Goal: Information Seeking & Learning: Learn about a topic

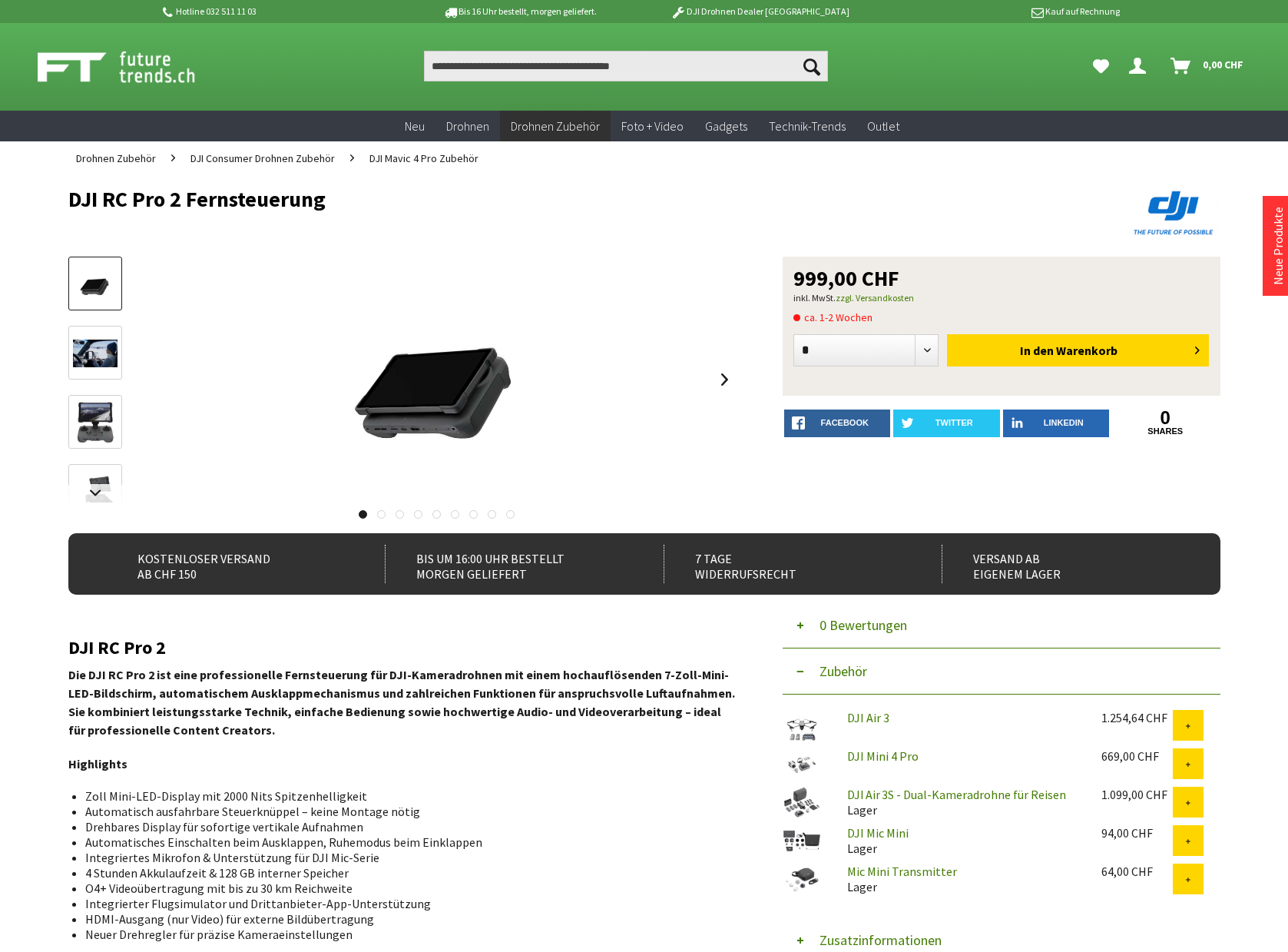
click at [88, 432] on img at bounding box center [95, 422] width 44 height 44
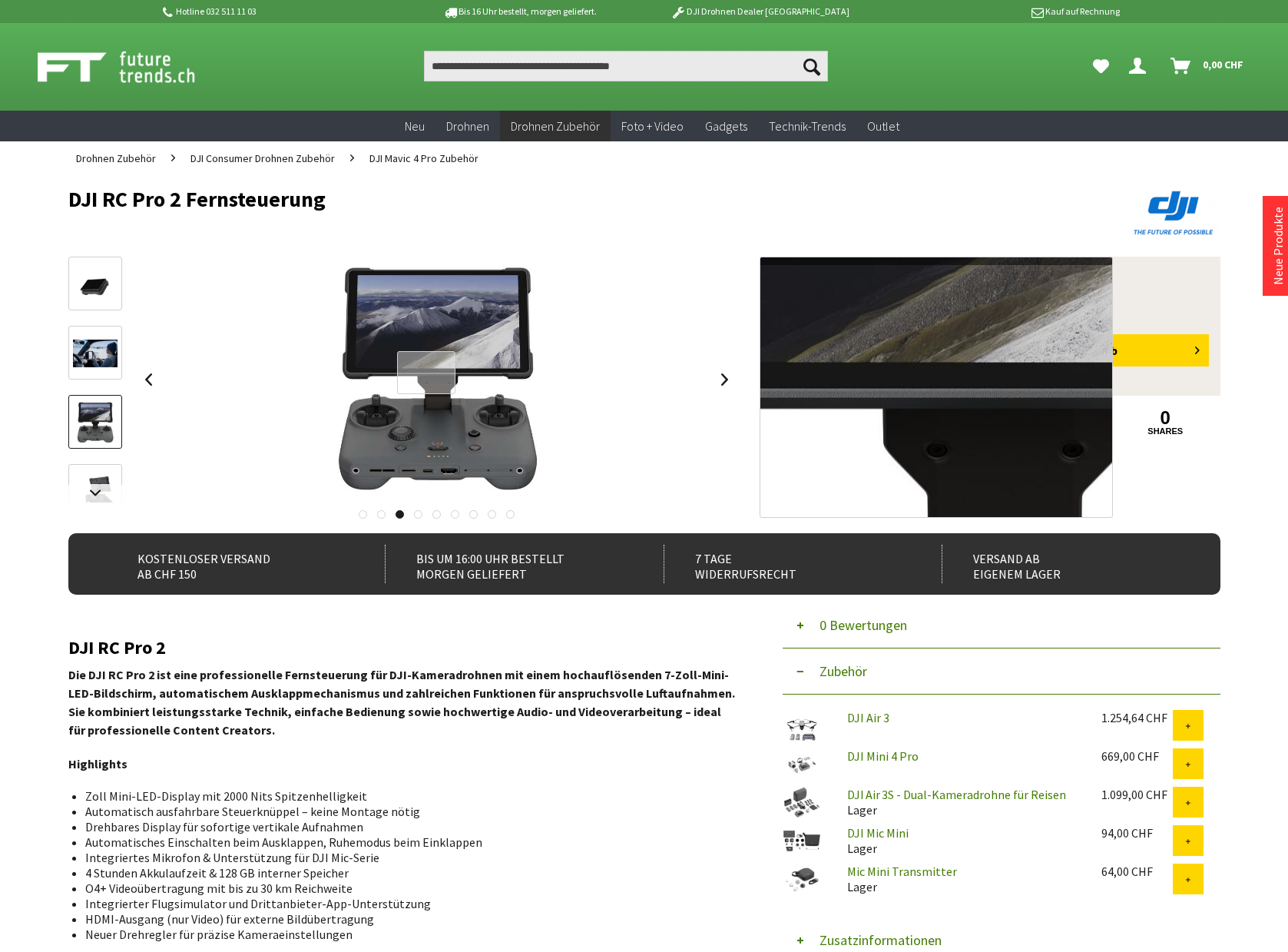
click at [425, 372] on div at bounding box center [427, 373] width 59 height 44
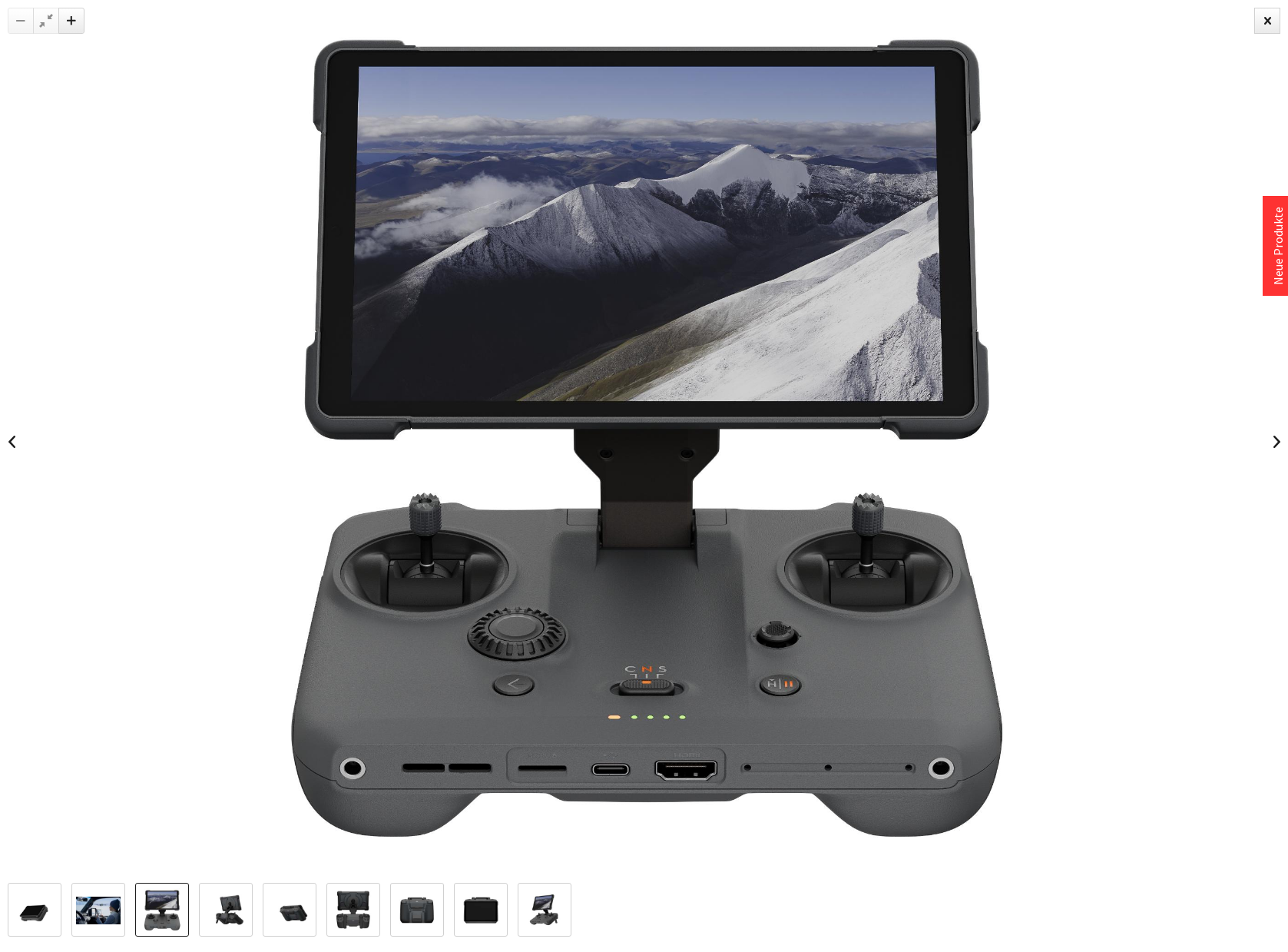
click at [248, 897] on img at bounding box center [226, 910] width 44 height 44
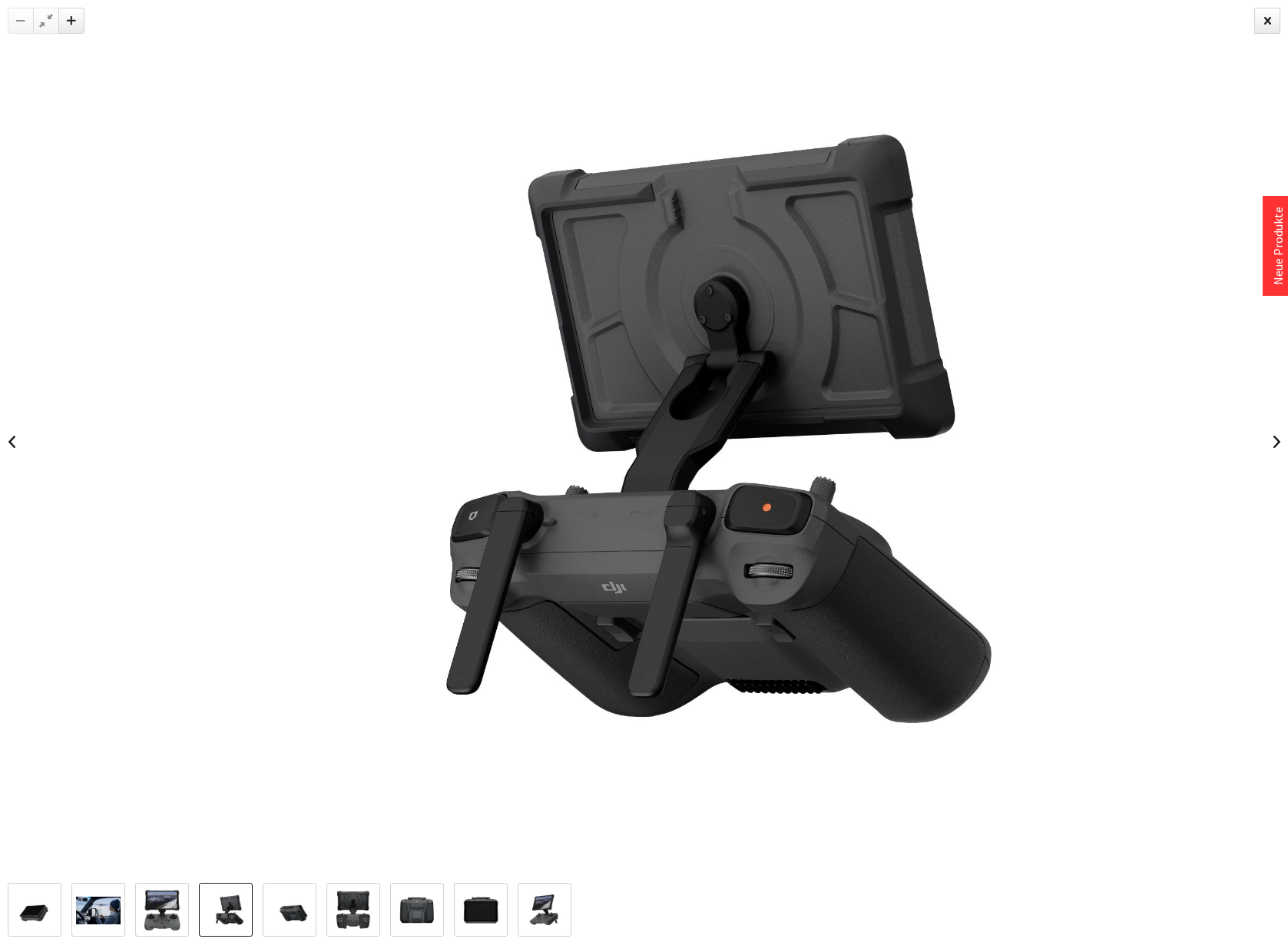
click at [290, 905] on img at bounding box center [290, 910] width 44 height 44
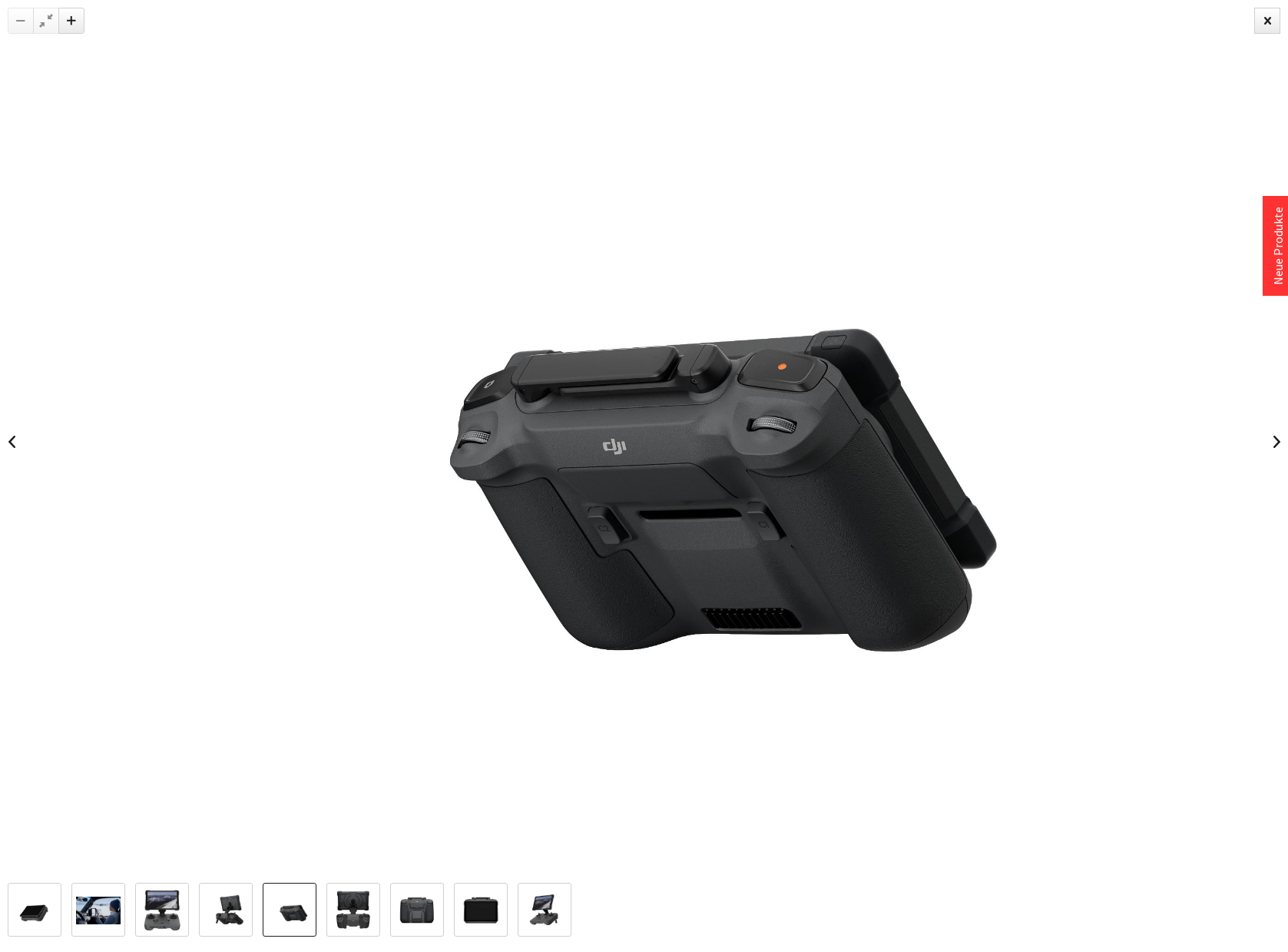
click at [359, 914] on img at bounding box center [353, 910] width 44 height 44
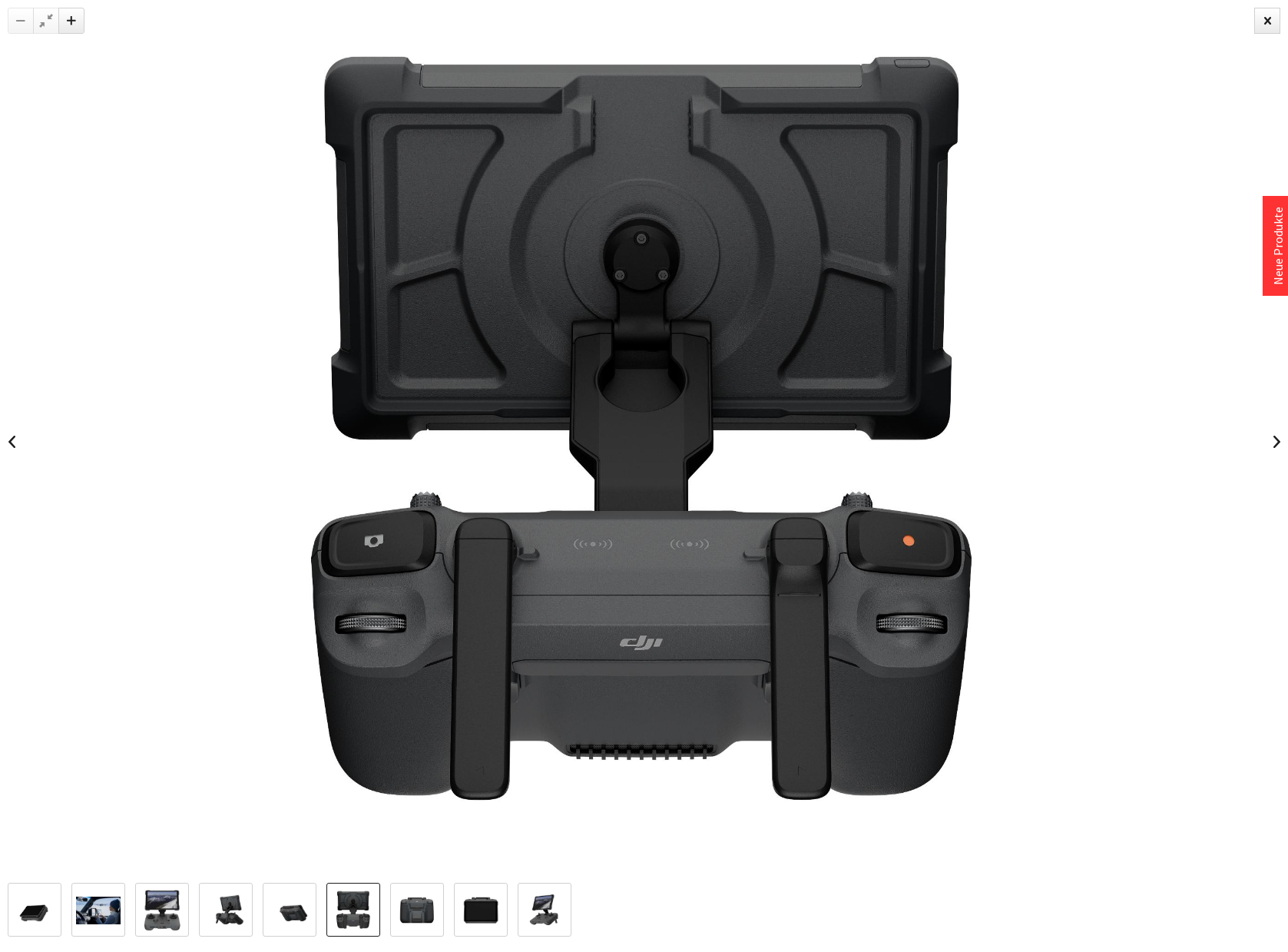
click at [412, 918] on img at bounding box center [417, 910] width 44 height 44
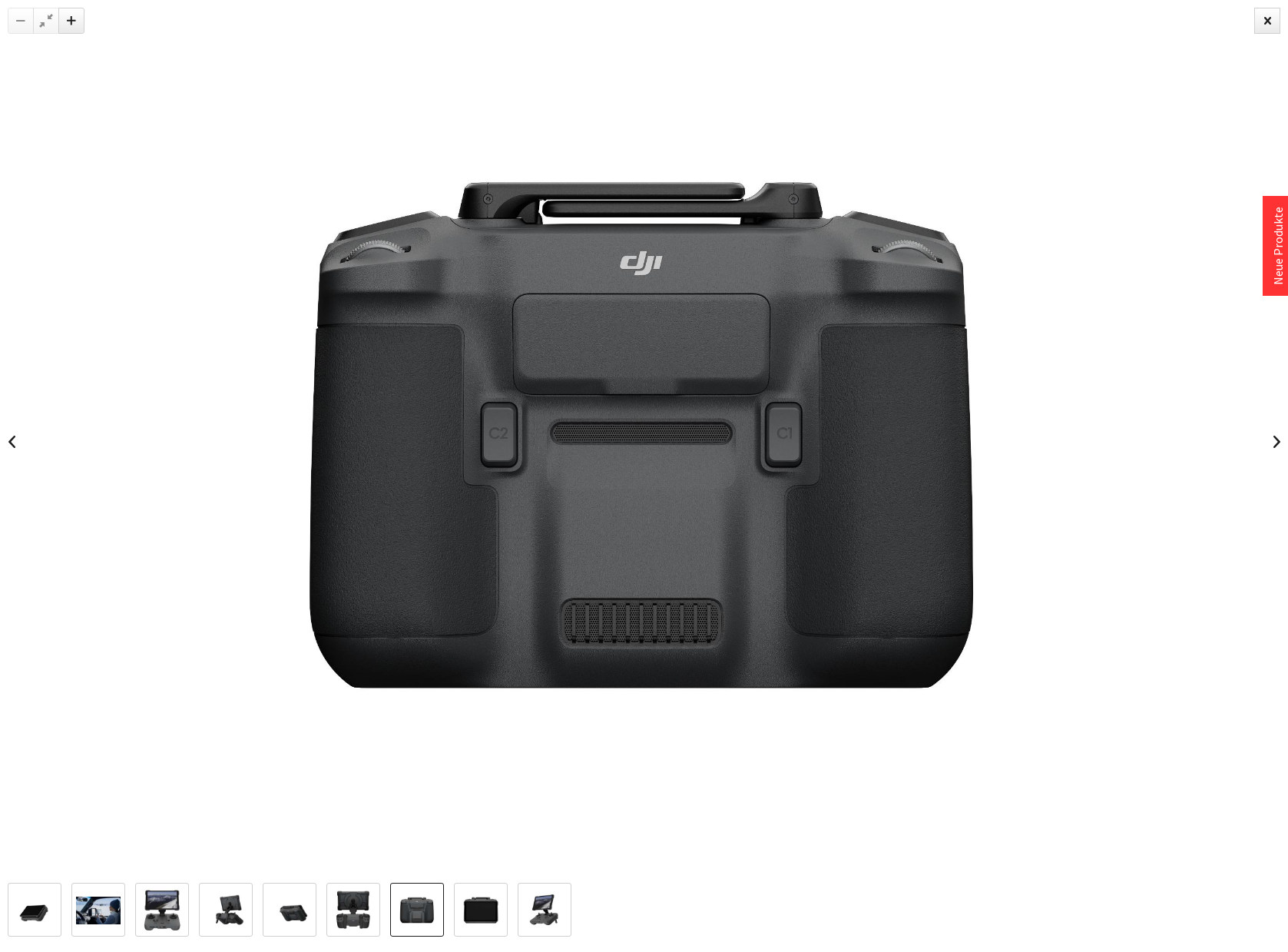
click at [482, 919] on img at bounding box center [481, 910] width 44 height 44
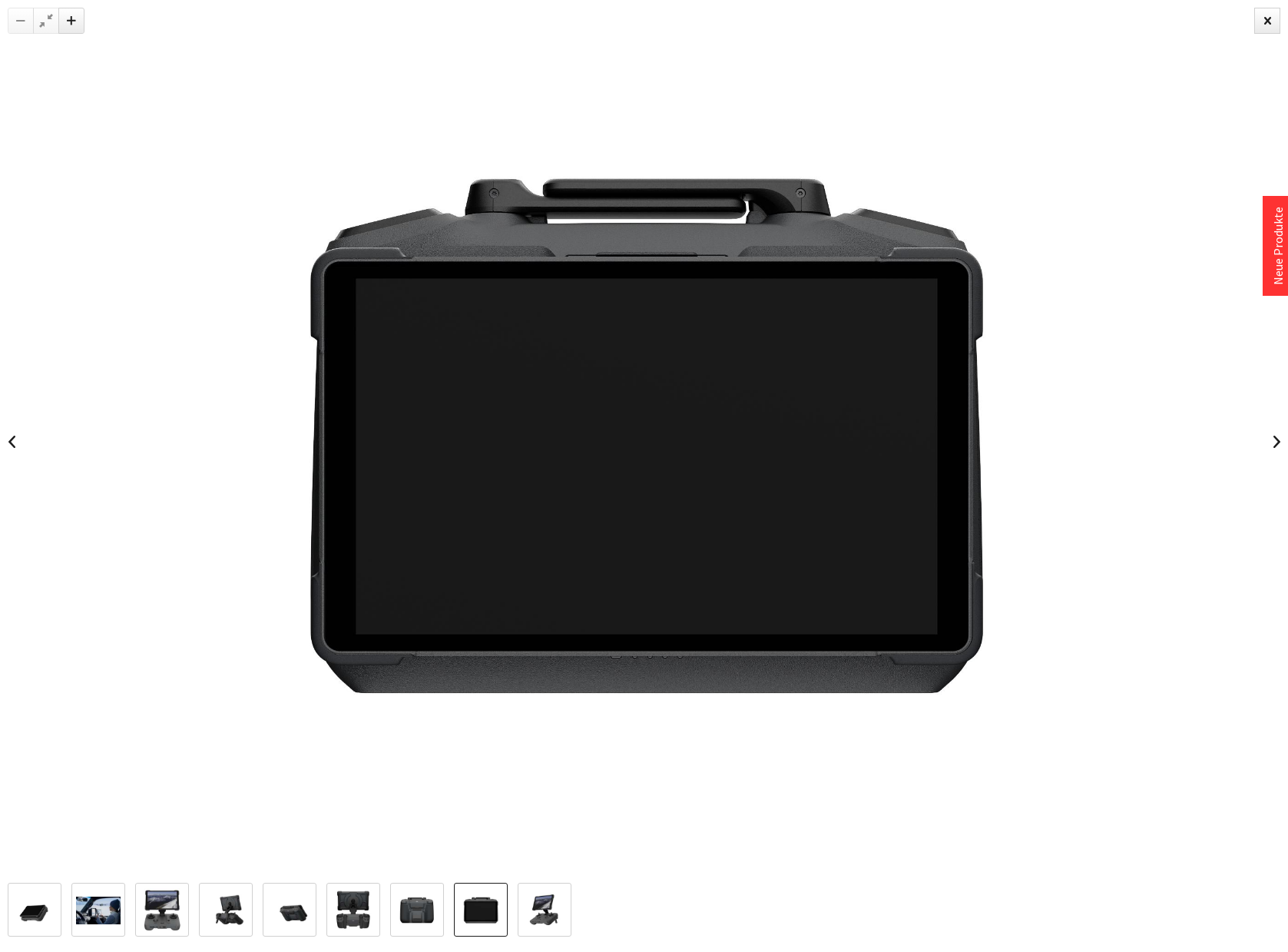
click at [548, 918] on img at bounding box center [545, 910] width 44 height 44
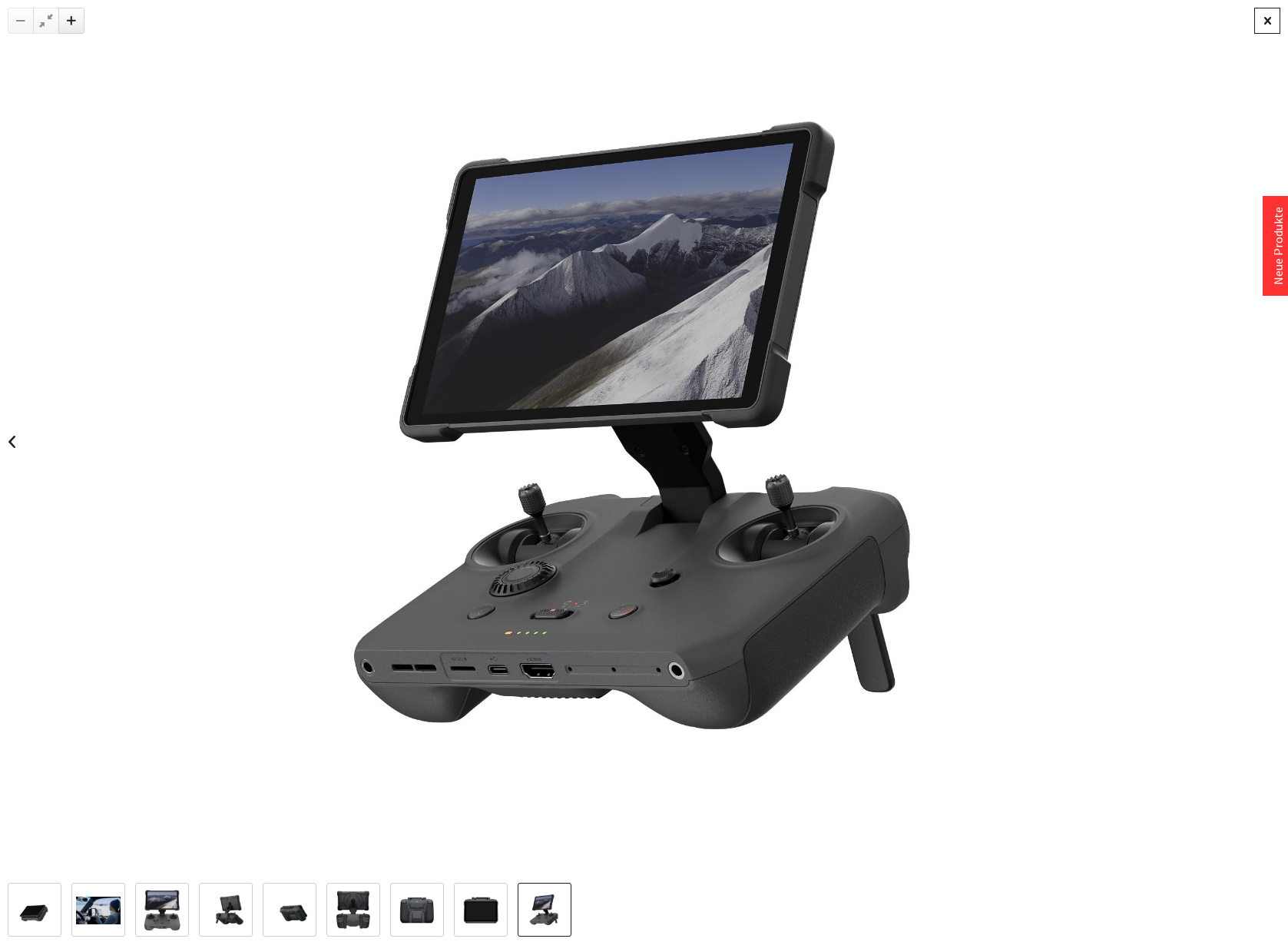
click at [1266, 20] on div at bounding box center [1267, 20] width 26 height 26
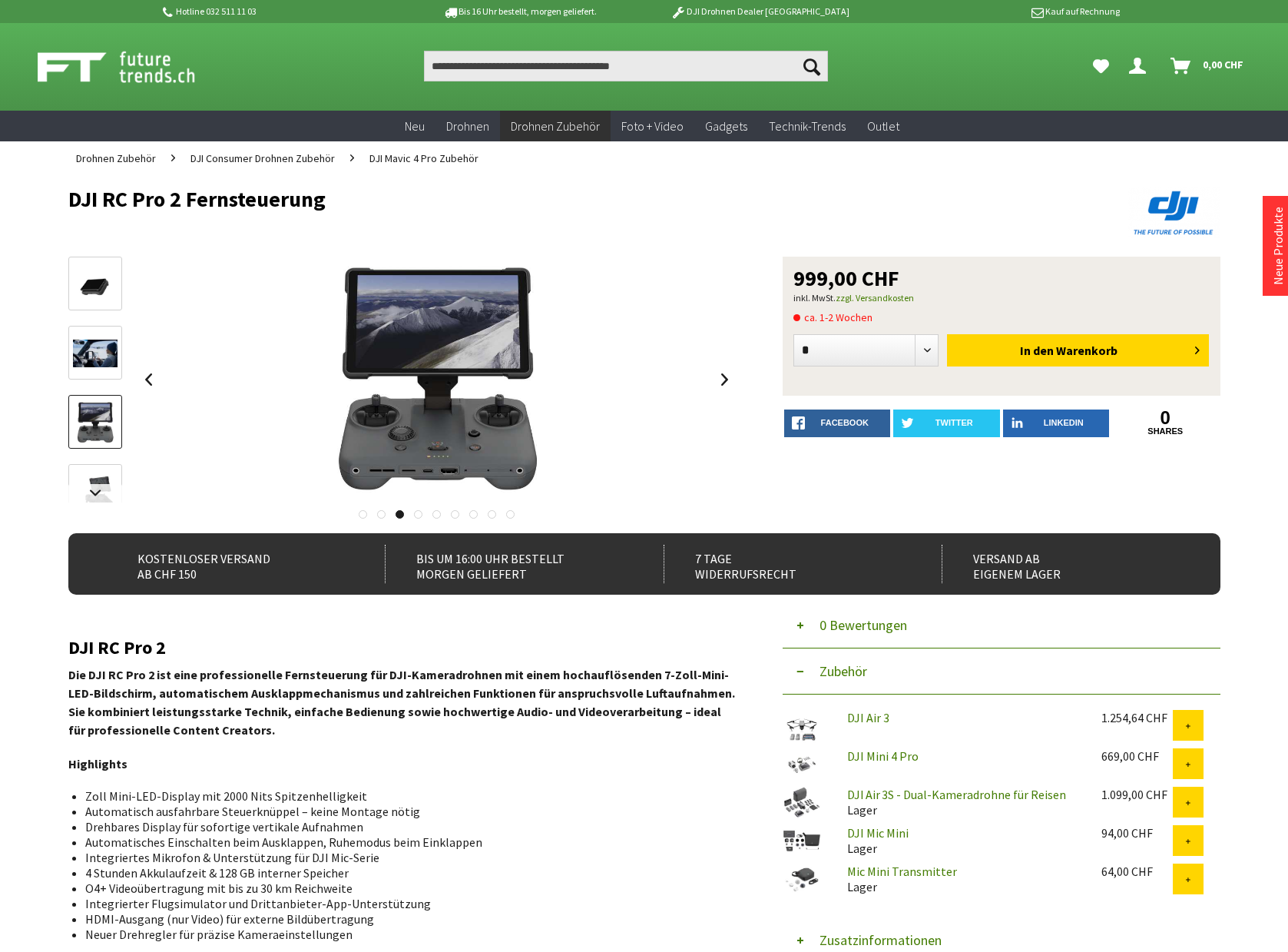
drag, startPoint x: 793, startPoint y: 271, endPoint x: 917, endPoint y: 280, distance: 124.3
click at [917, 280] on div "999,00 CHF" at bounding box center [1002, 278] width 416 height 21
drag, startPoint x: 246, startPoint y: 892, endPoint x: 362, endPoint y: 889, distance: 116.0
click at [362, 889] on li "O4+ Videoübertragung mit bis zu 30 km Reichweite" at bounding box center [404, 888] width 639 height 15
